Goal: Communication & Community: Ask a question

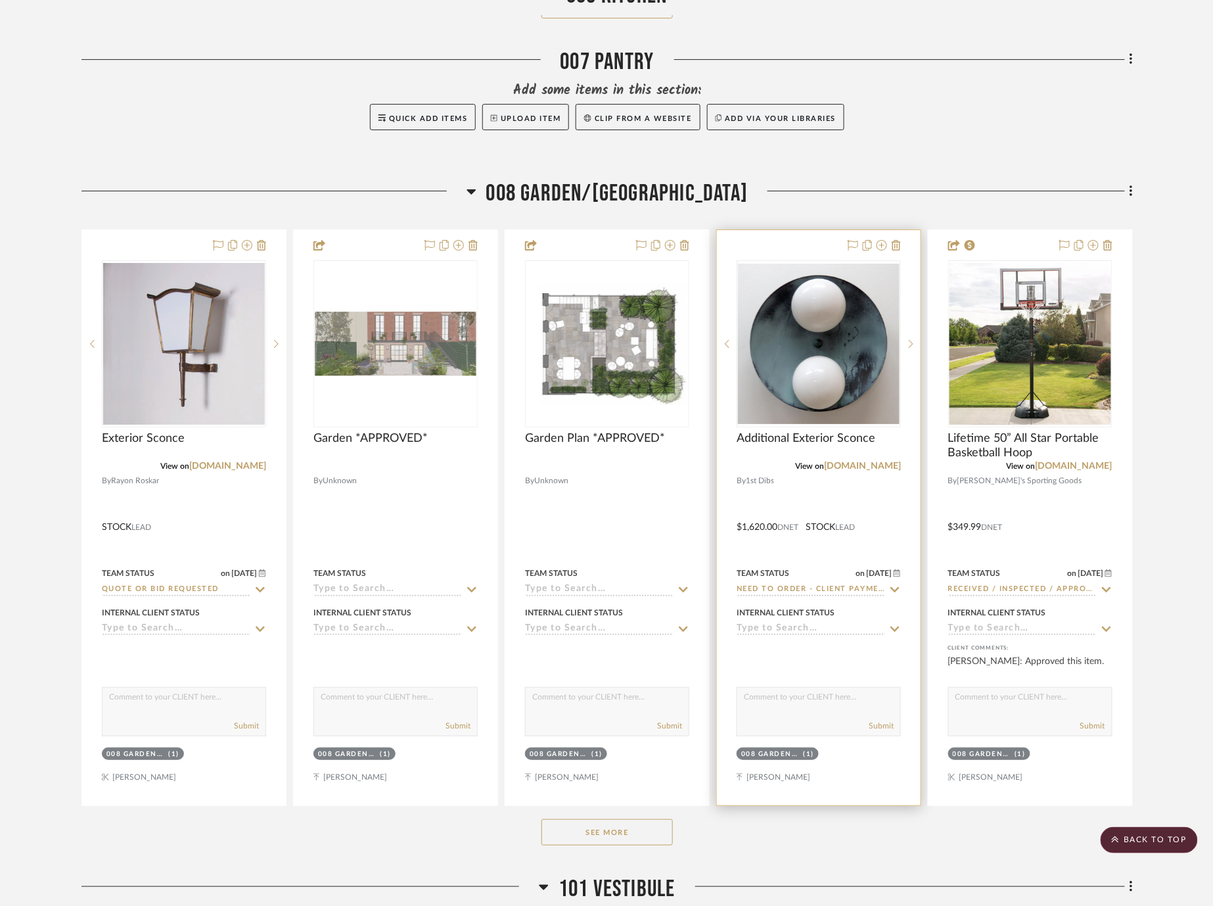
scroll to position [7084, 0]
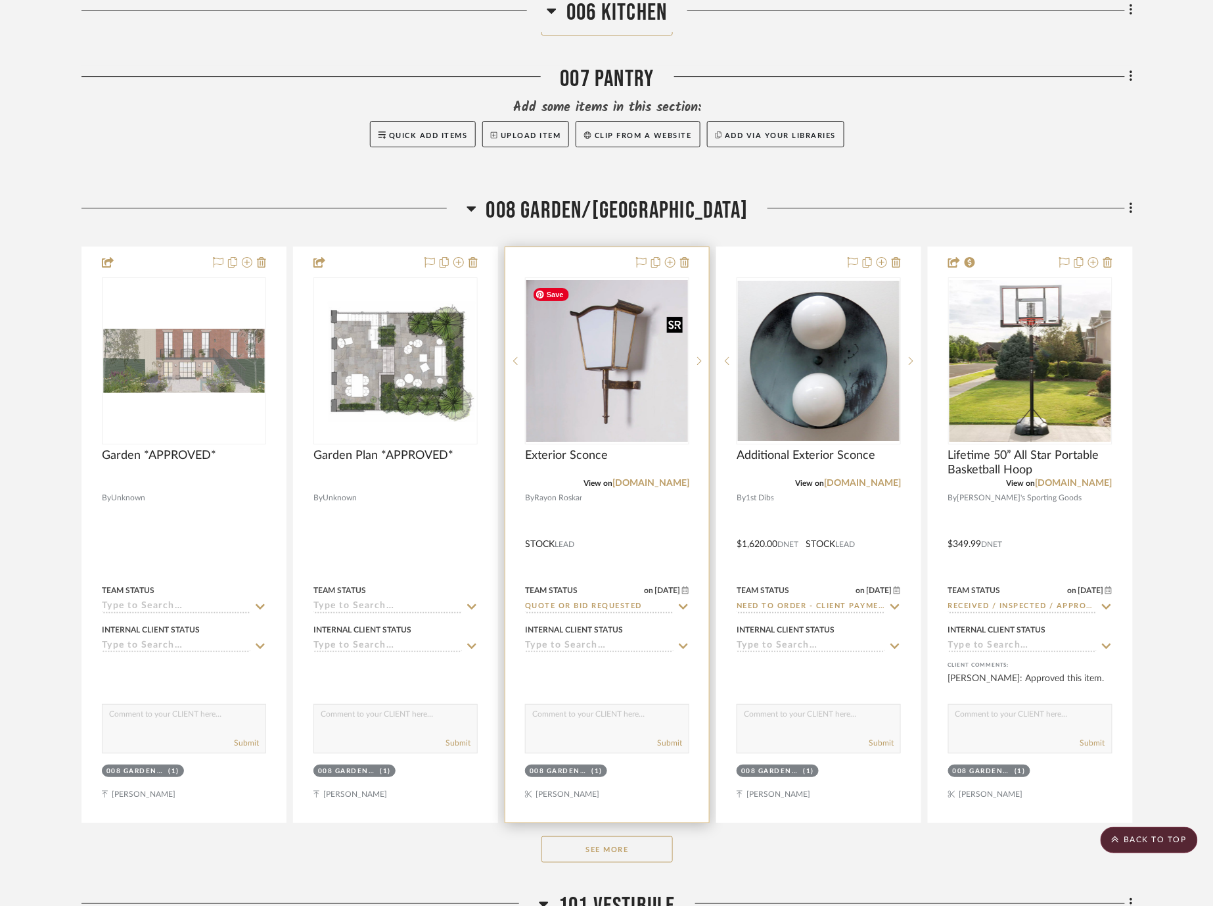
click at [621, 395] on img "0" at bounding box center [608, 361] width 162 height 162
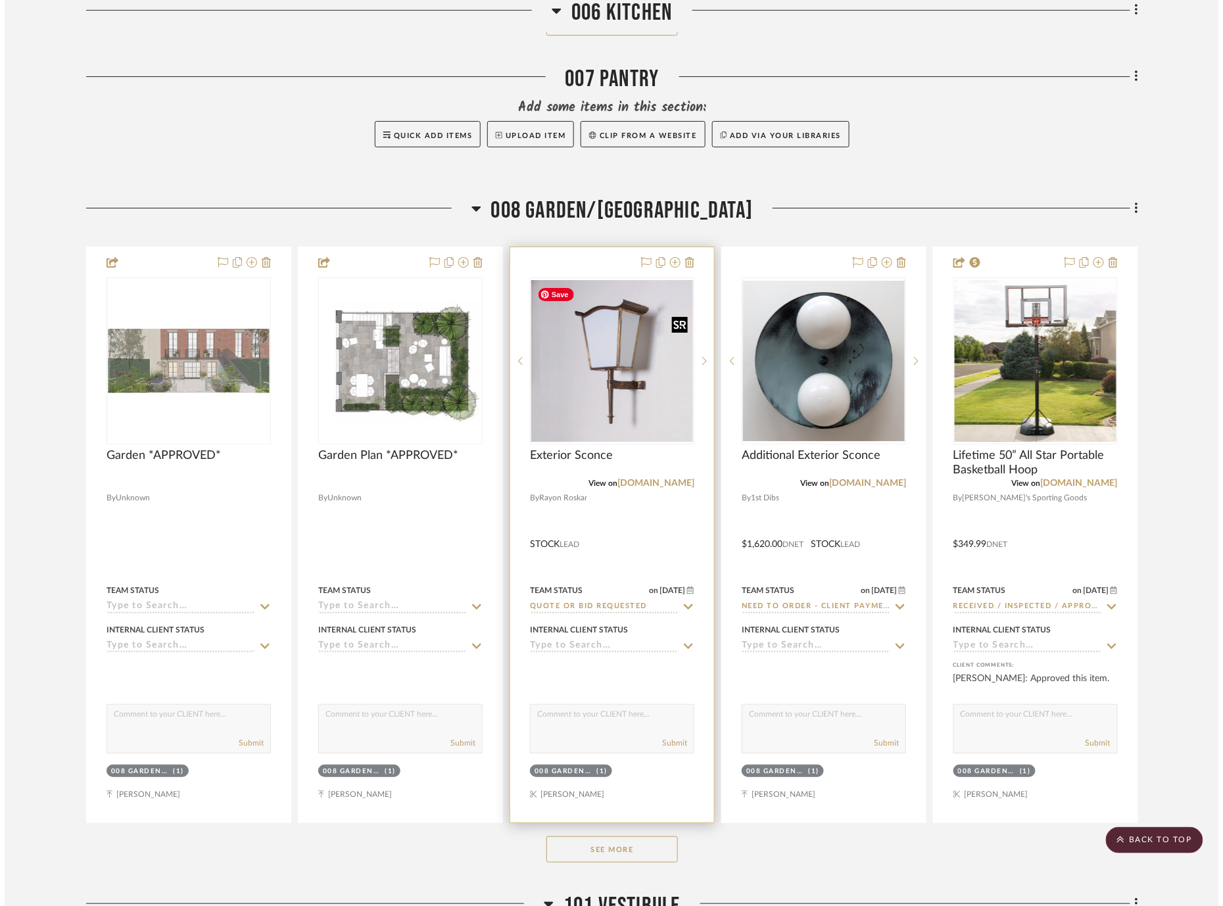
scroll to position [0, 0]
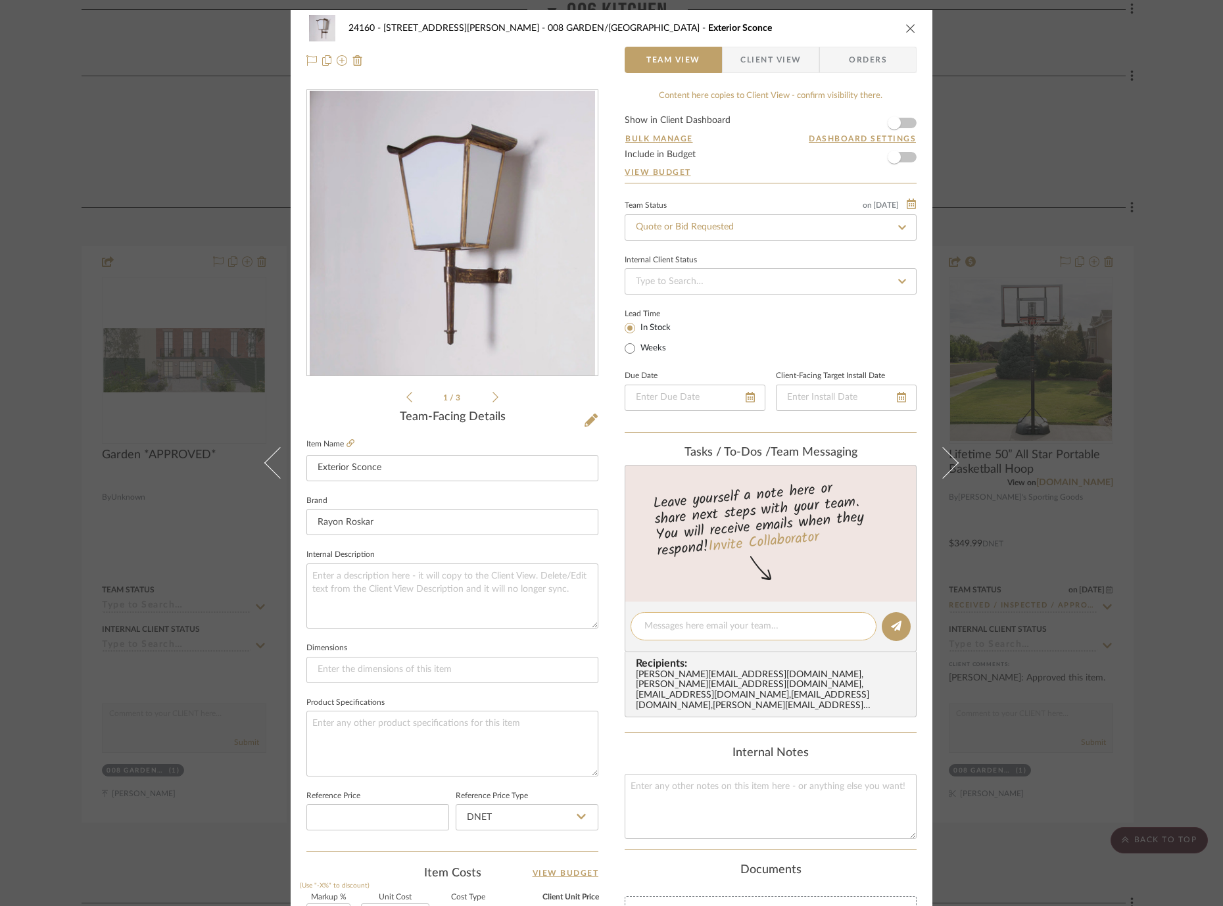
click at [720, 615] on div at bounding box center [753, 626] width 246 height 28
click at [720, 623] on textarea at bounding box center [753, 626] width 218 height 14
type textarea "Q"
type textarea "[PERSON_NAME], could you please update"
click at [782, 66] on span "Client View" at bounding box center [770, 60] width 60 height 26
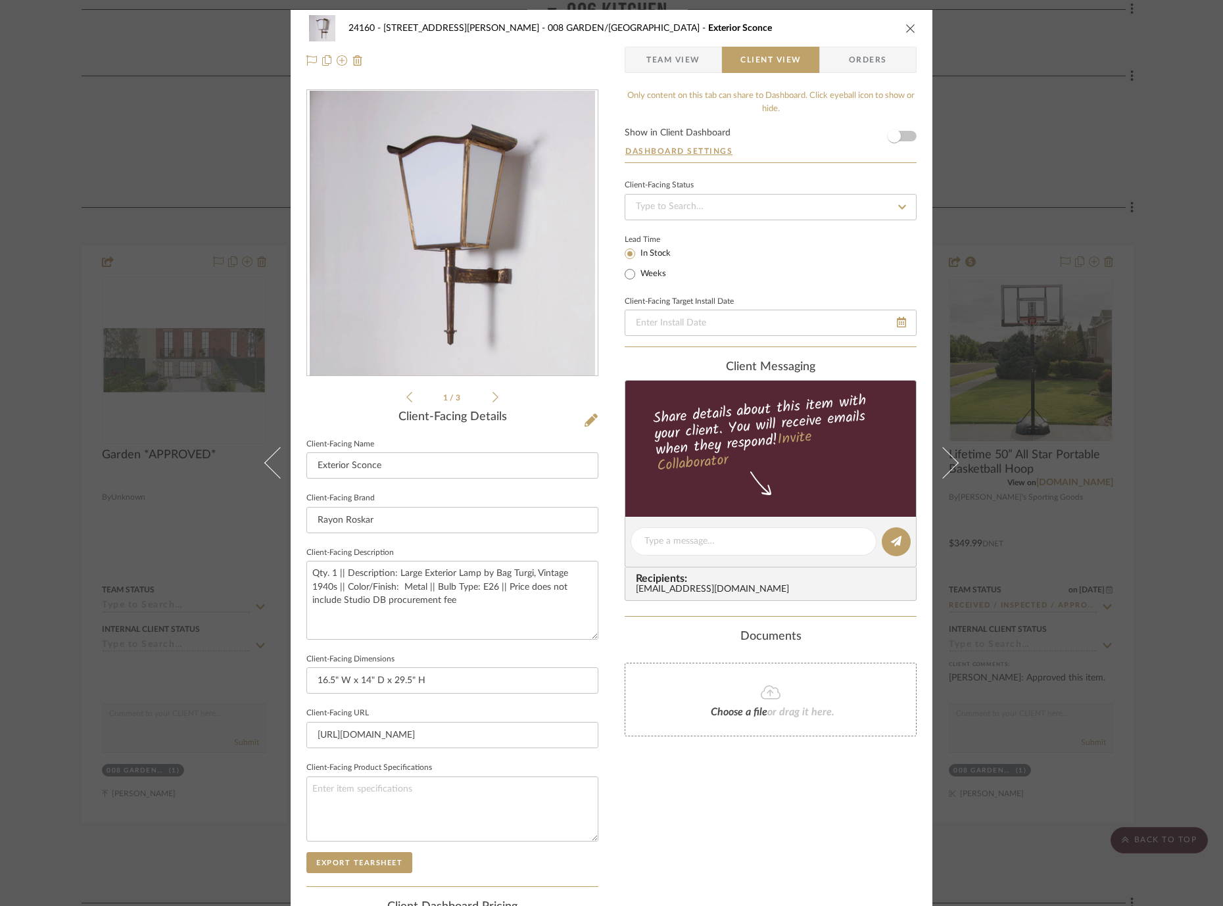
click at [672, 62] on span "Team View" at bounding box center [673, 60] width 54 height 26
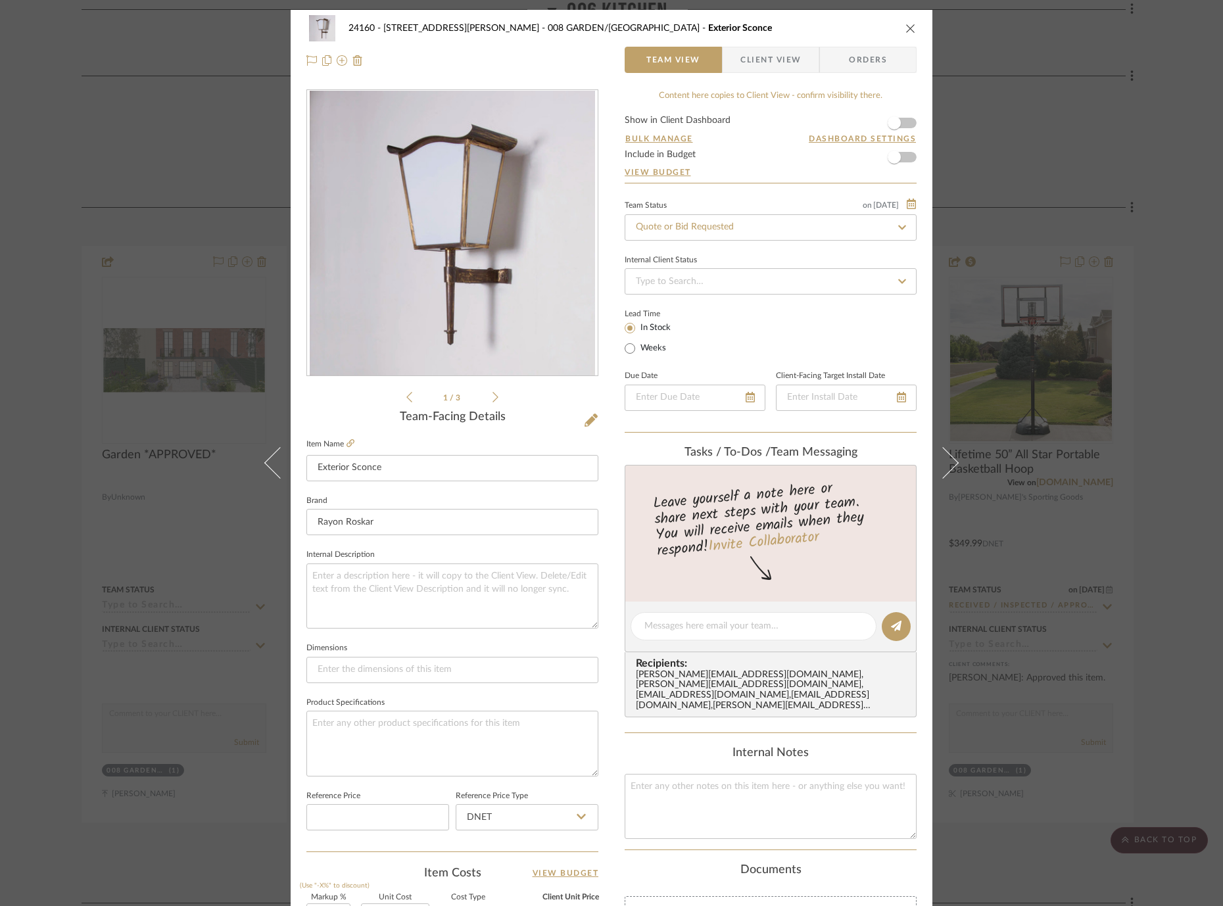
click at [907, 27] on icon "close" at bounding box center [910, 28] width 11 height 11
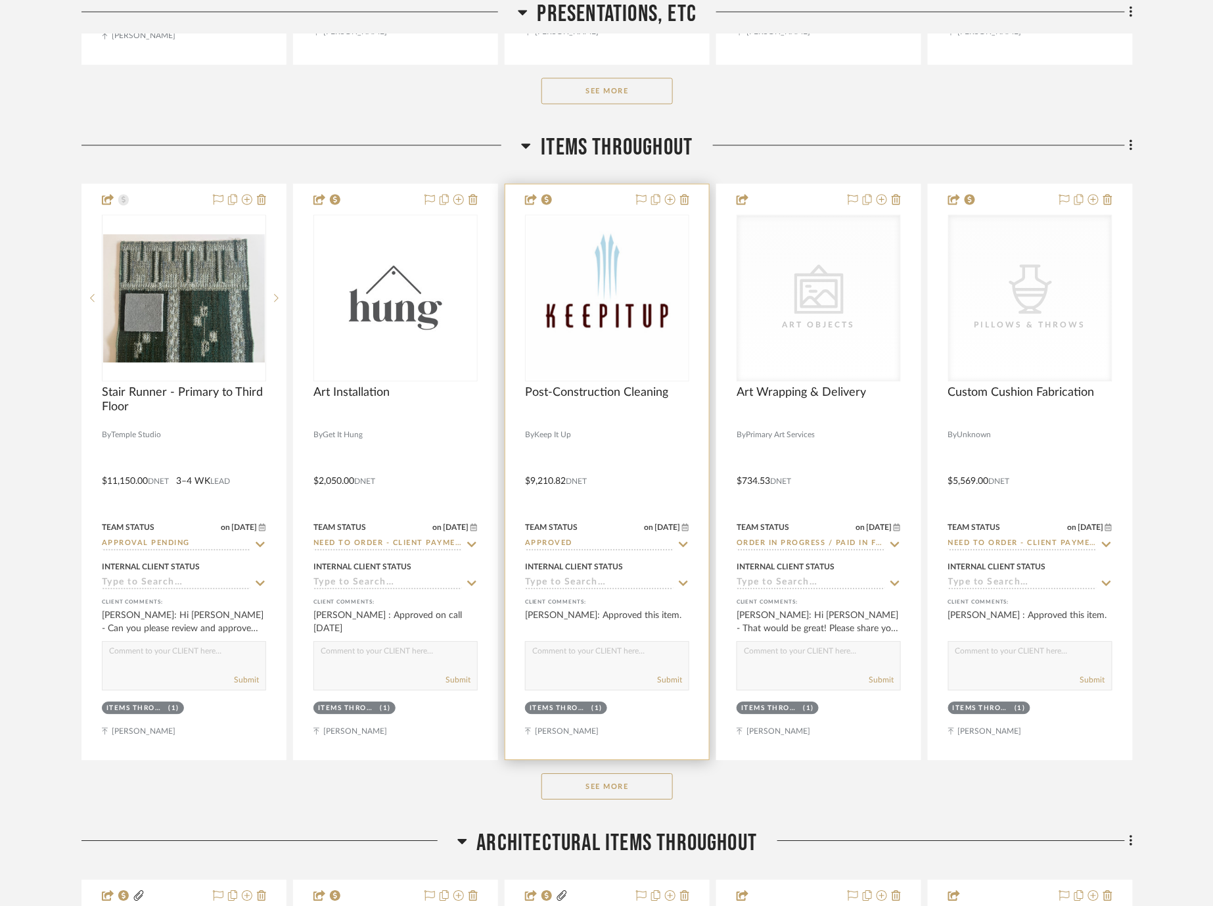
scroll to position [1022, 0]
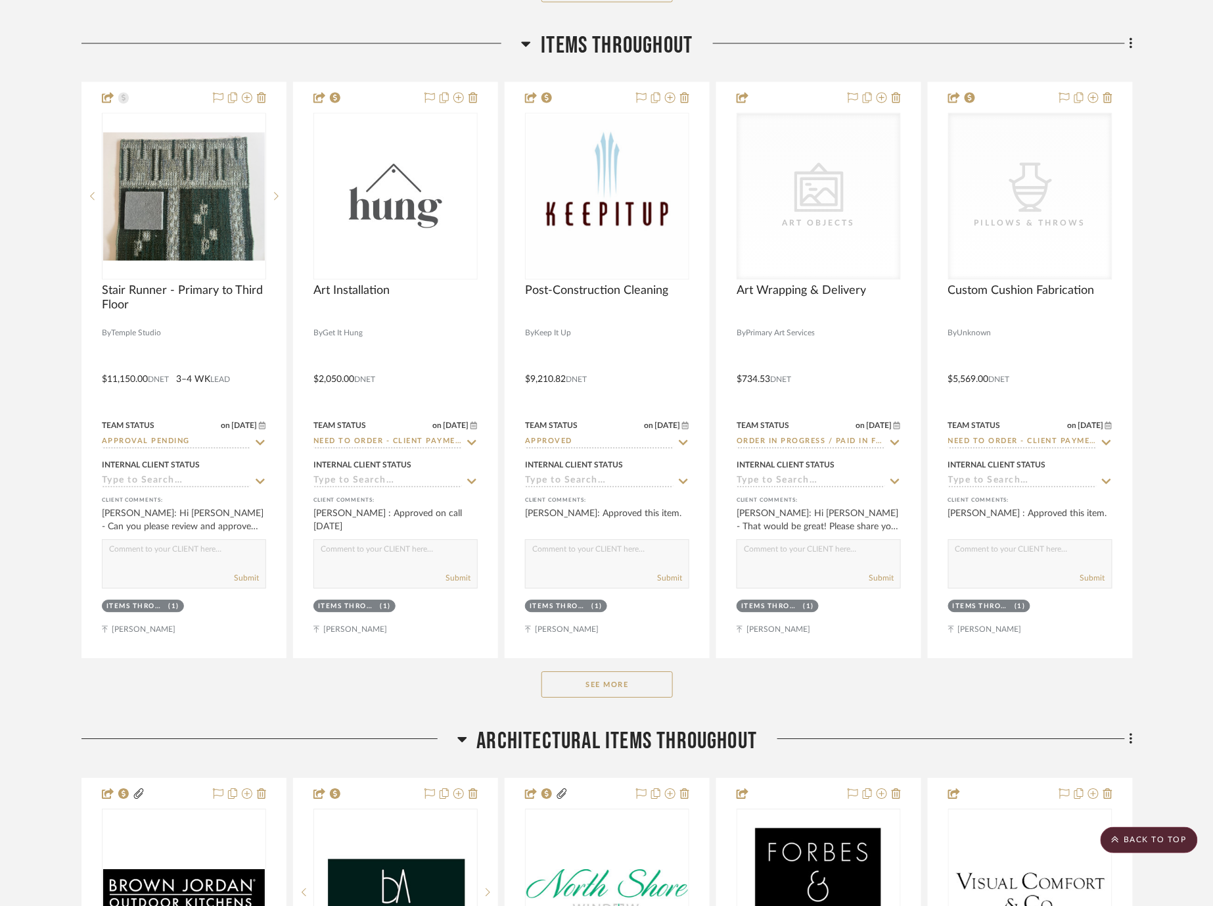
click at [615, 674] on button "See More" at bounding box center [607, 684] width 131 height 26
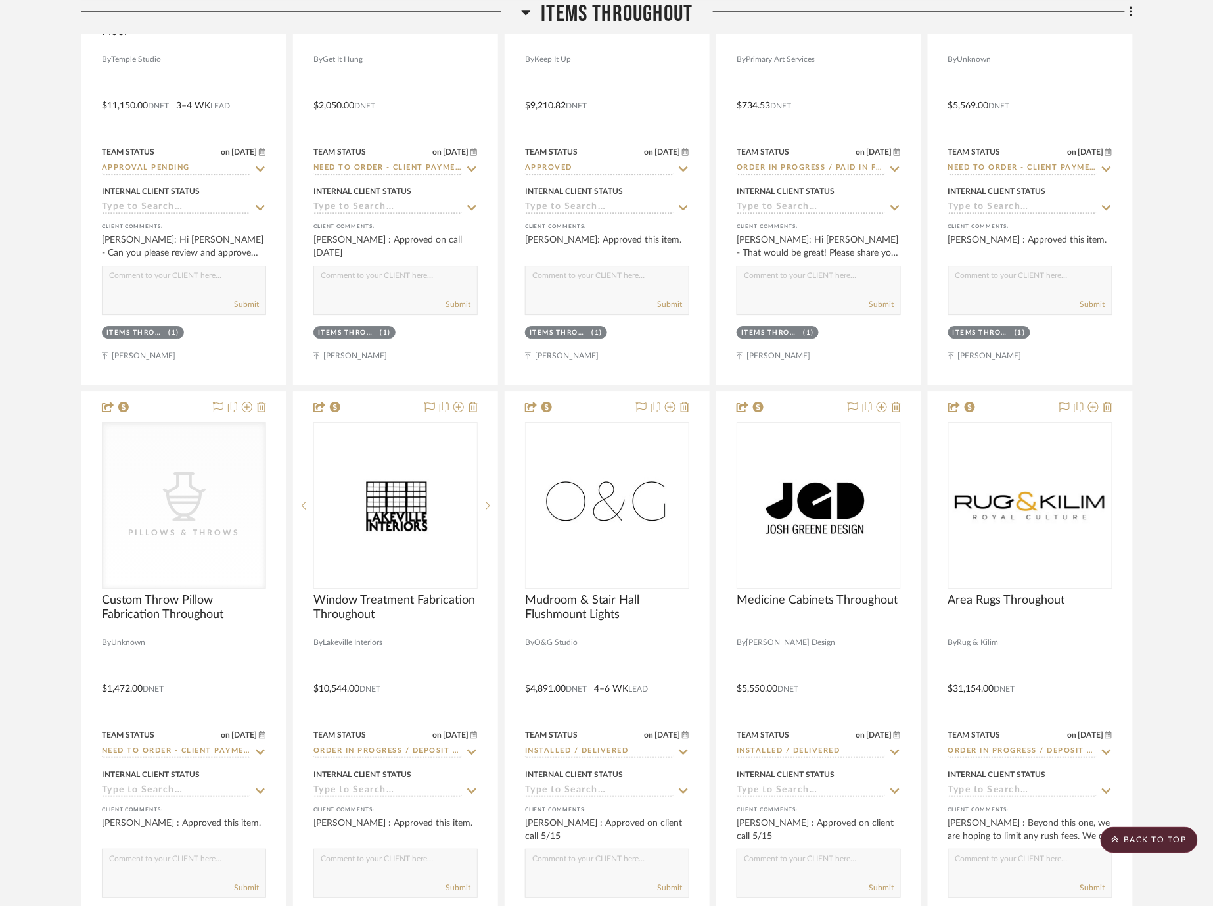
scroll to position [1607, 0]
